Goal: Navigation & Orientation: Find specific page/section

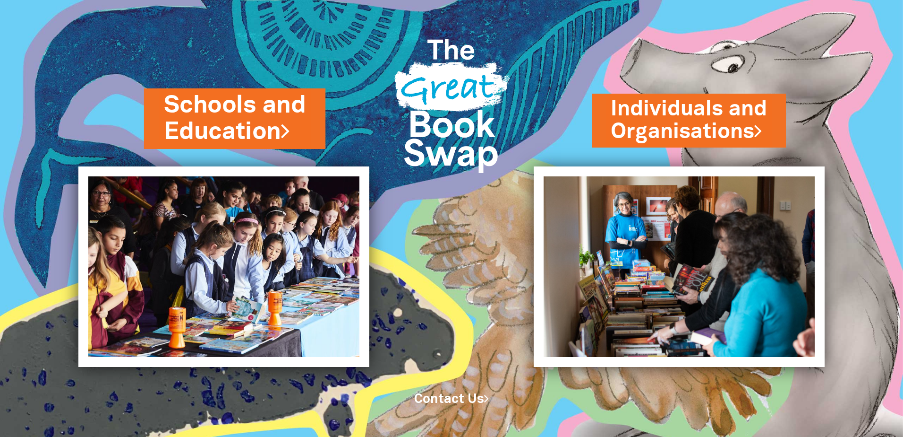
click at [270, 122] on link "Schools and Education" at bounding box center [235, 119] width 142 height 60
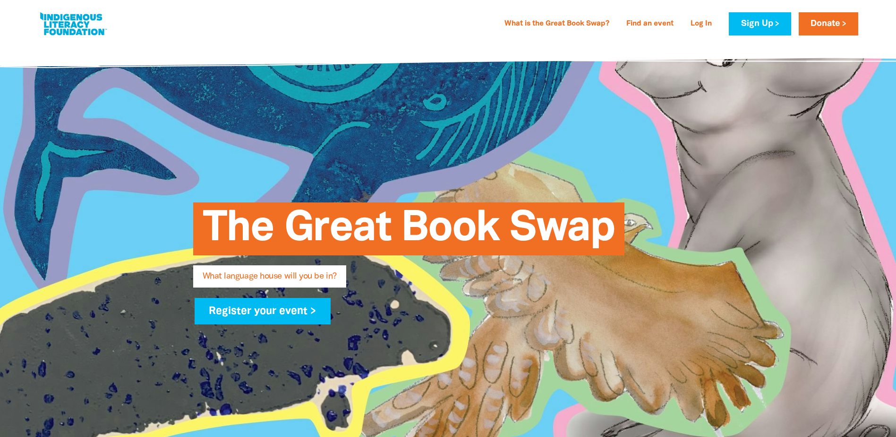
type input "[EMAIL_ADDRESS][DOMAIN_NAME]"
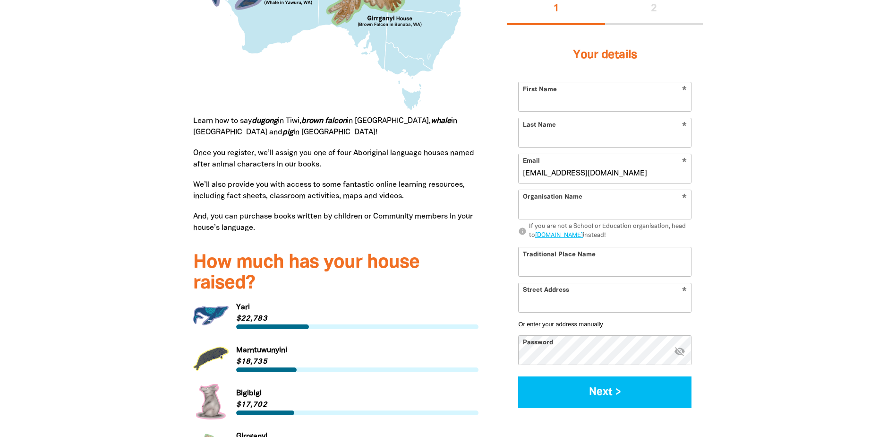
scroll to position [1073, 0]
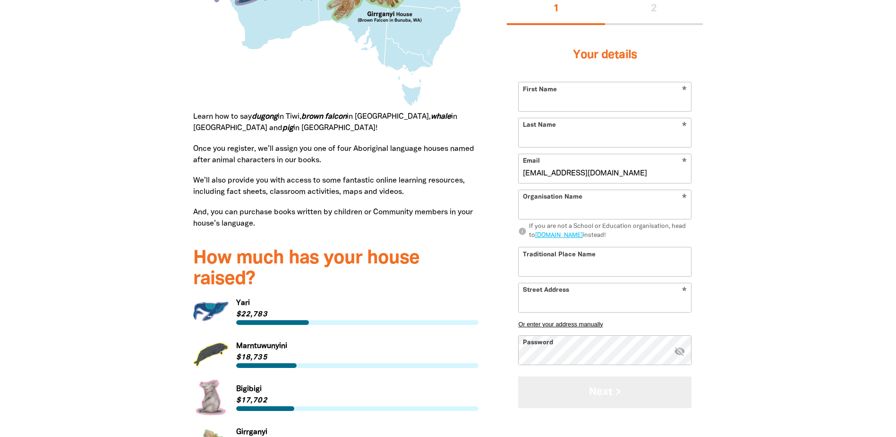
click at [609, 386] on button "Next >" at bounding box center [604, 392] width 173 height 32
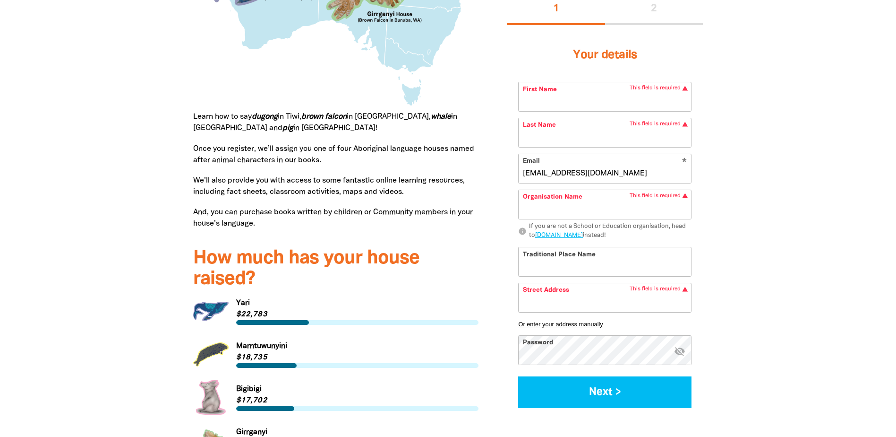
click at [556, 267] on input "Traditional Place Name" at bounding box center [605, 261] width 172 height 29
type input "Naarm"
click at [571, 101] on input "First Name" at bounding box center [605, 96] width 172 height 29
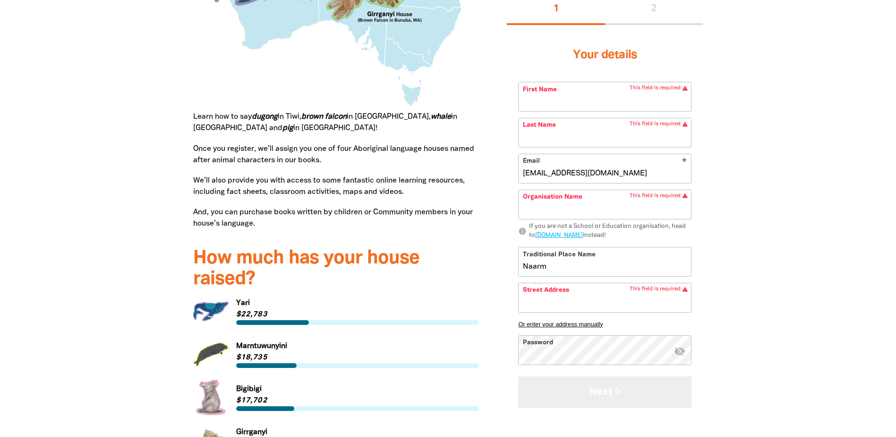
click at [616, 391] on button "Next >" at bounding box center [604, 392] width 173 height 32
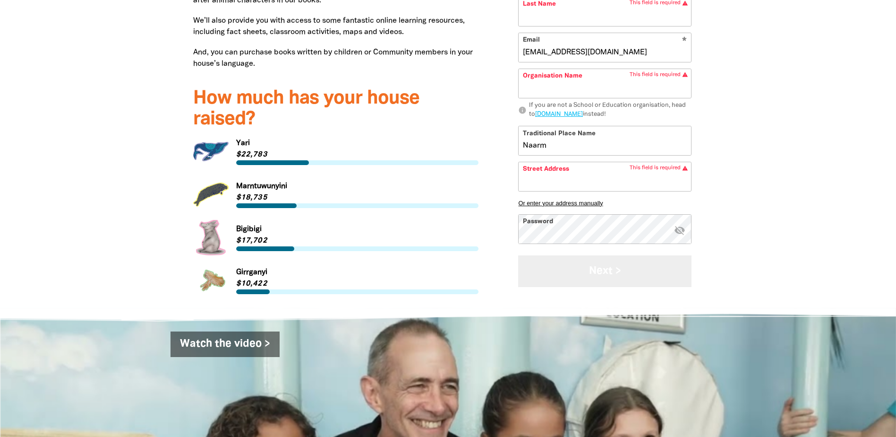
scroll to position [1237, 0]
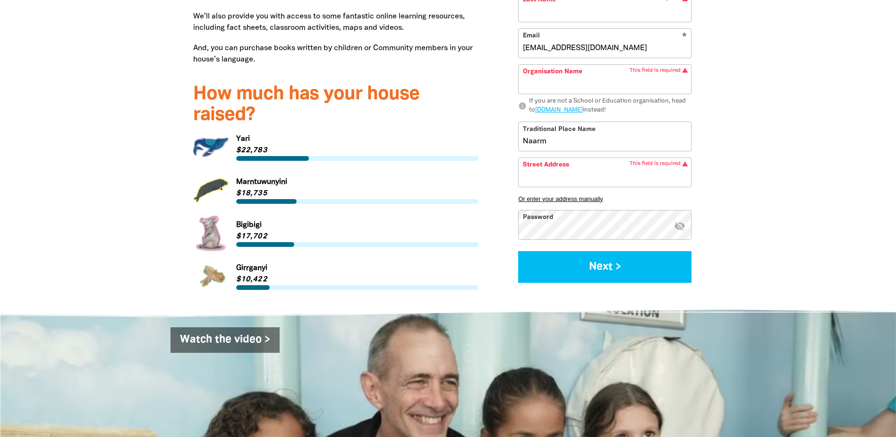
click at [248, 239] on link "Link to [GEOGRAPHIC_DATA]" at bounding box center [336, 232] width 286 height 35
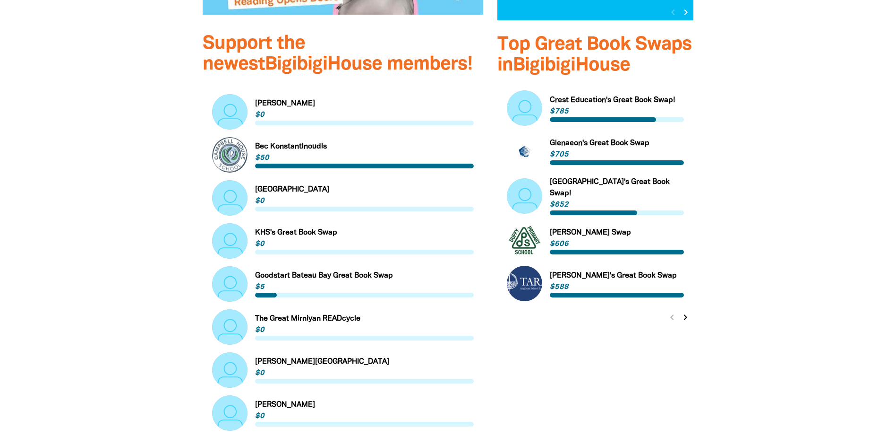
scroll to position [535, 0]
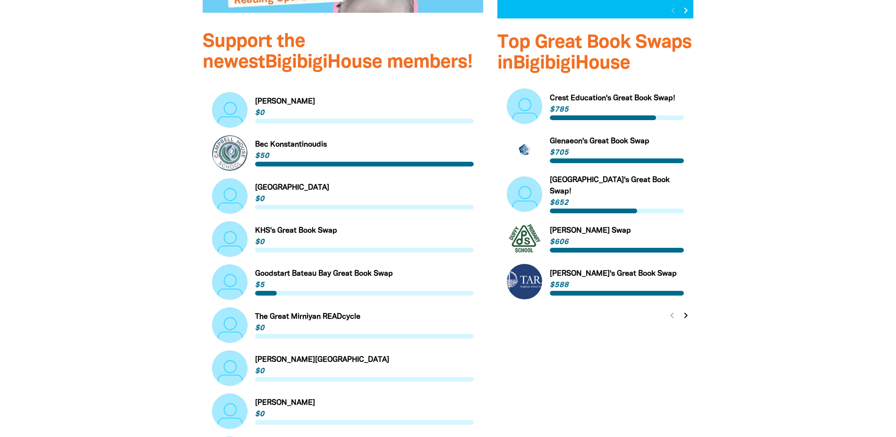
click at [684, 309] on icon "chevron_right" at bounding box center [685, 314] width 11 height 11
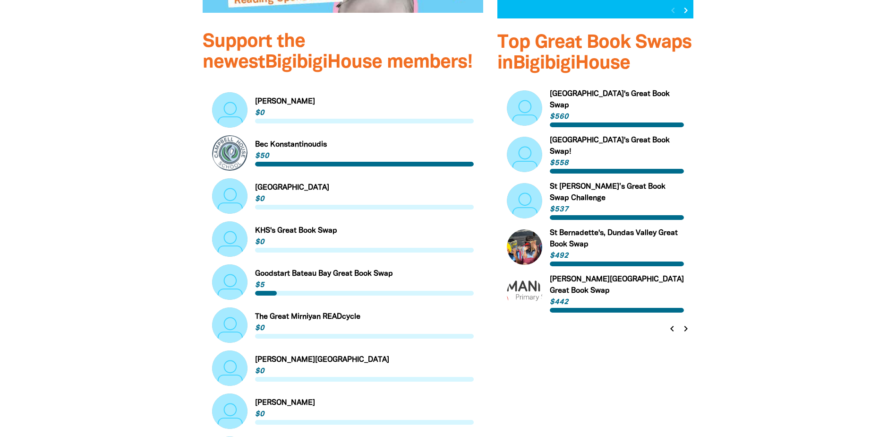
click at [687, 323] on icon "chevron_right" at bounding box center [685, 328] width 11 height 11
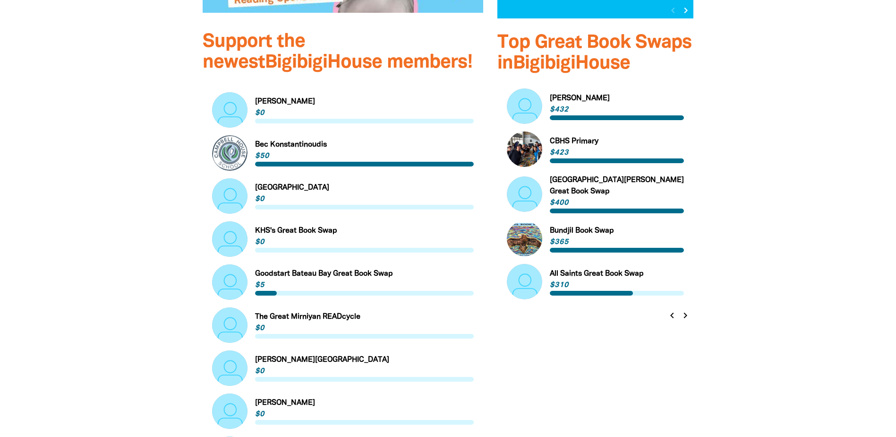
click at [559, 221] on link "Link to Bundjil Book Swap" at bounding box center [596, 238] width 178 height 35
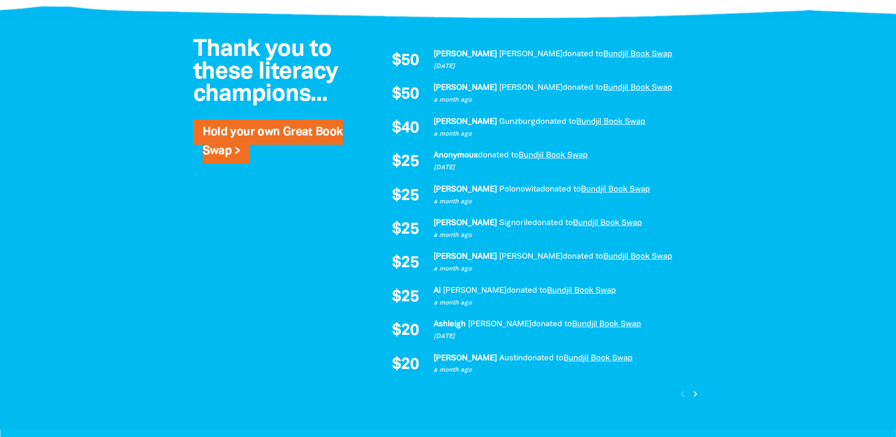
scroll to position [617, 0]
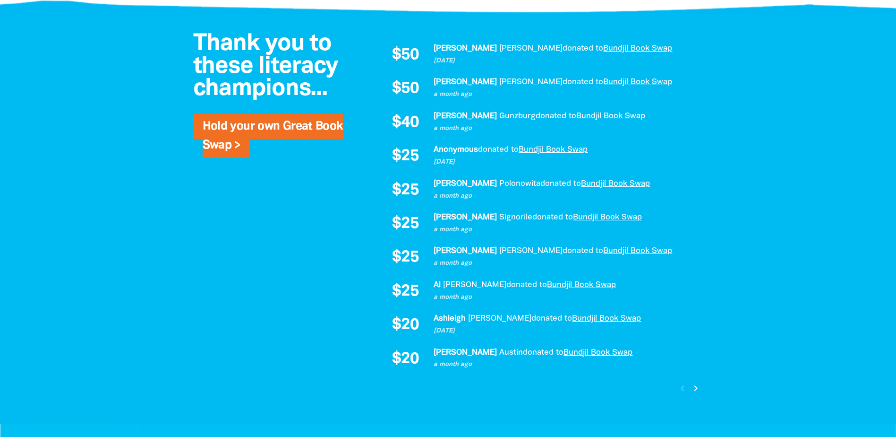
click at [697, 386] on icon "chevron_right" at bounding box center [695, 387] width 11 height 11
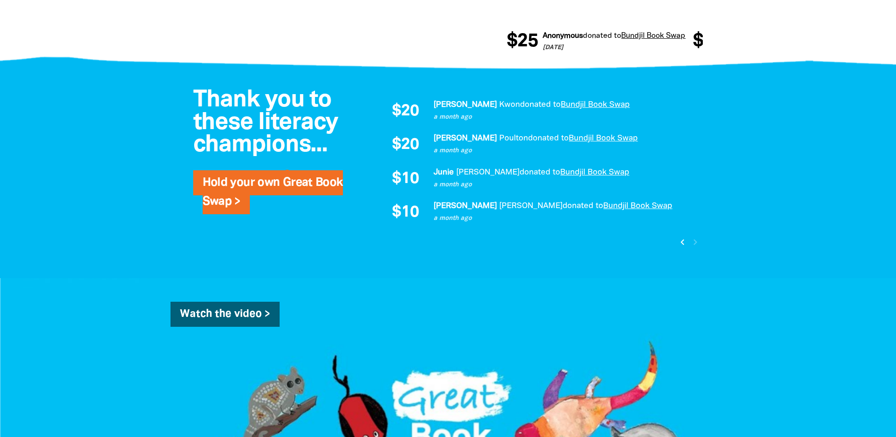
scroll to position [559, 0]
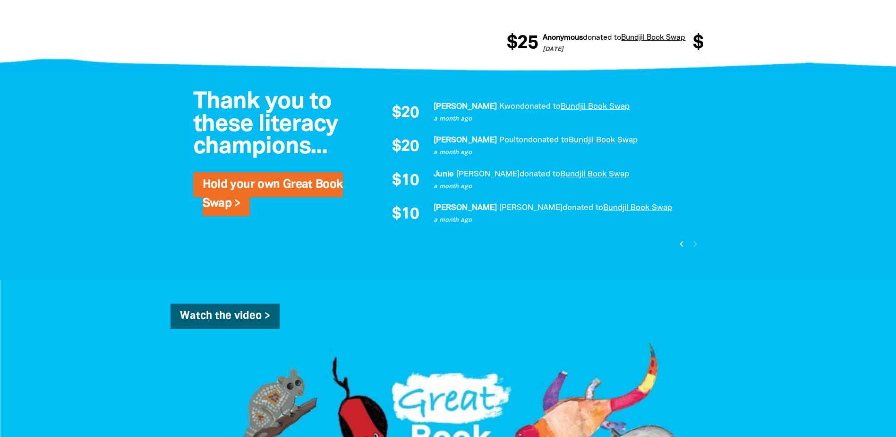
click at [683, 244] on icon "chevron_left" at bounding box center [681, 243] width 11 height 11
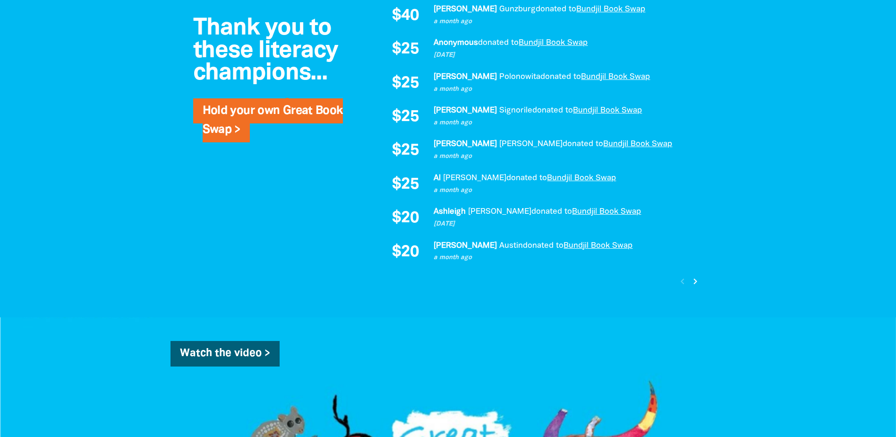
scroll to position [732, 0]
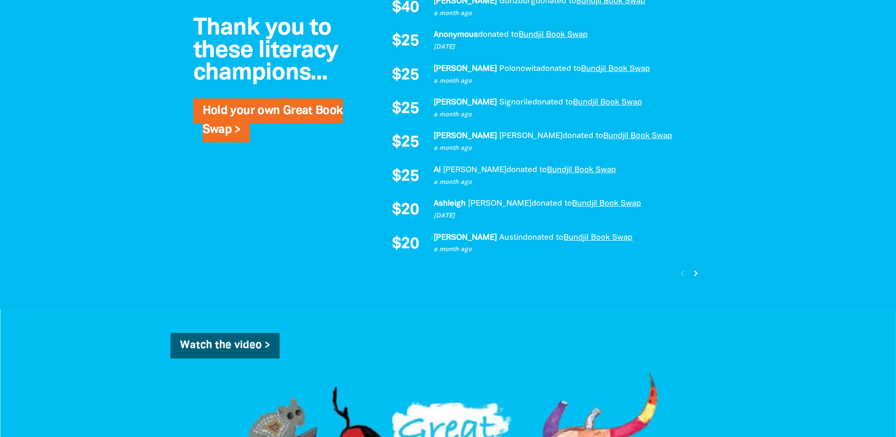
click at [696, 273] on icon "chevron_right" at bounding box center [695, 272] width 11 height 11
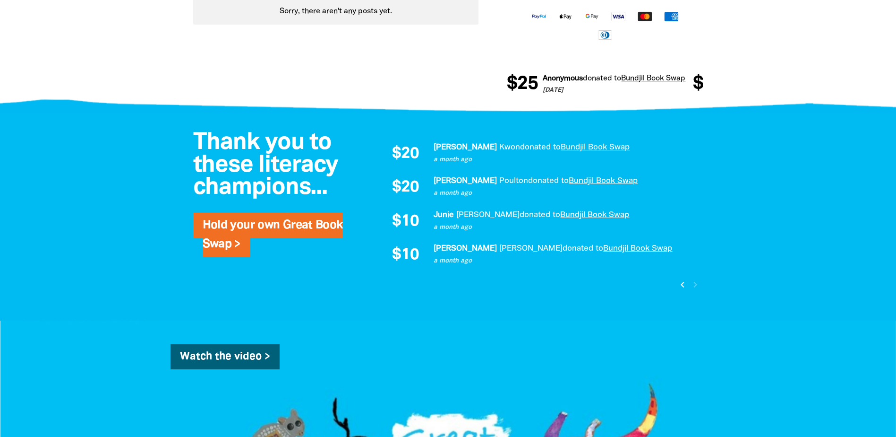
scroll to position [512, 0]
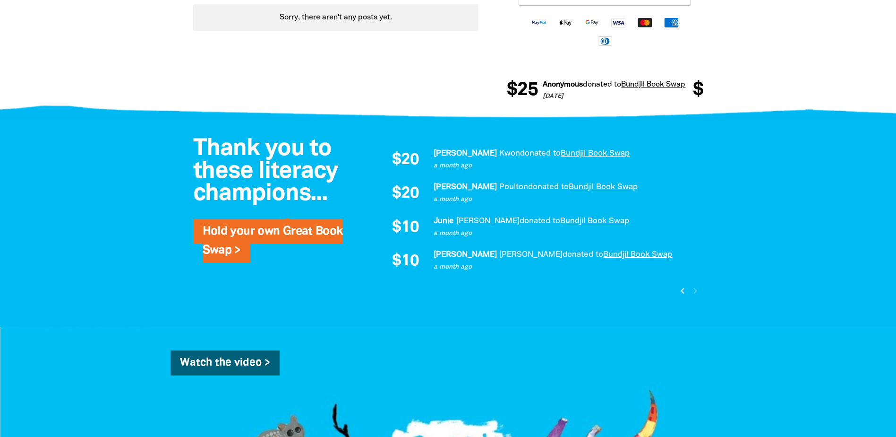
click at [772, 215] on div at bounding box center [448, 222] width 896 height 207
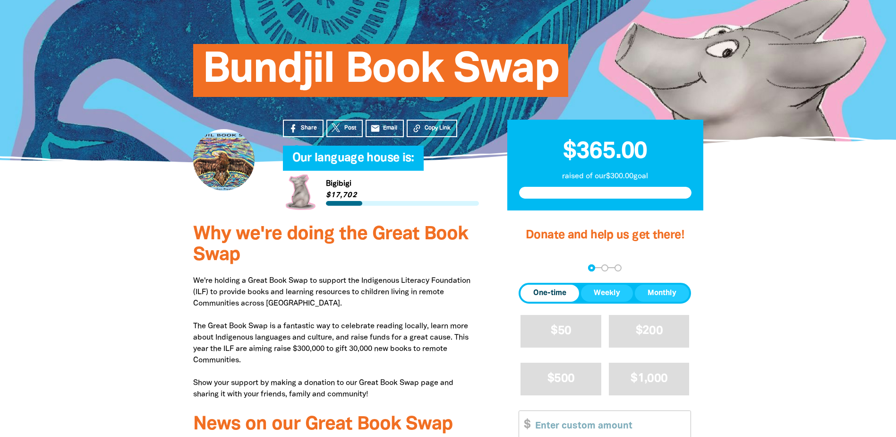
scroll to position [66, 0]
